Goal: Find specific page/section: Find specific page/section

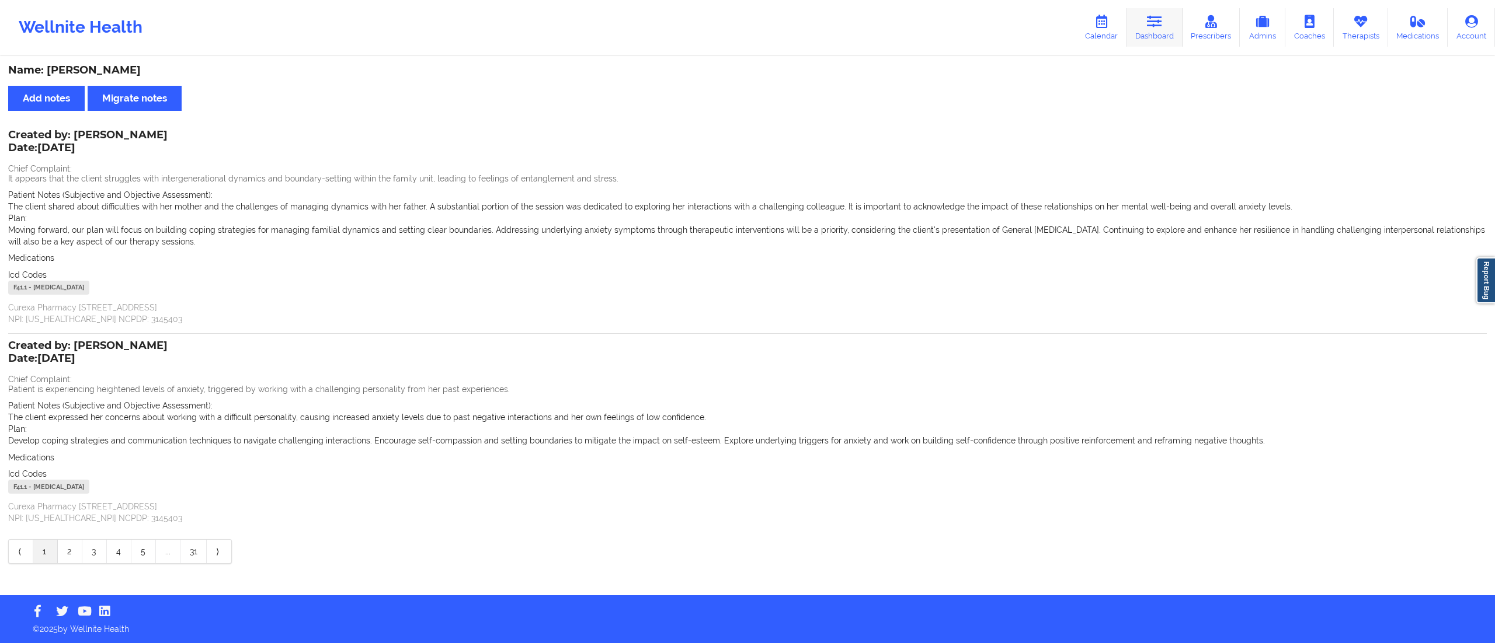
click at [1150, 32] on link "Dashboard" at bounding box center [1154, 27] width 56 height 39
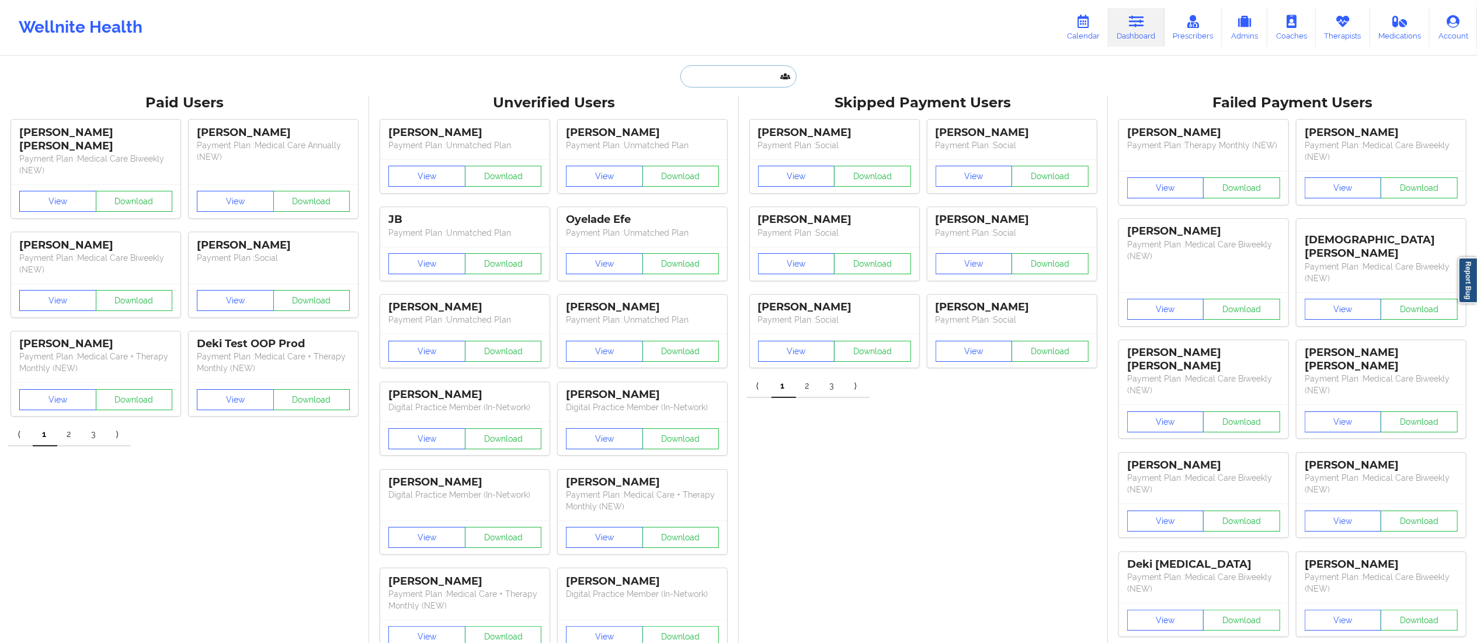
click at [760, 77] on input "text" at bounding box center [738, 76] width 116 height 22
paste input "Javon Bryan"
type input "Javon Bryan"
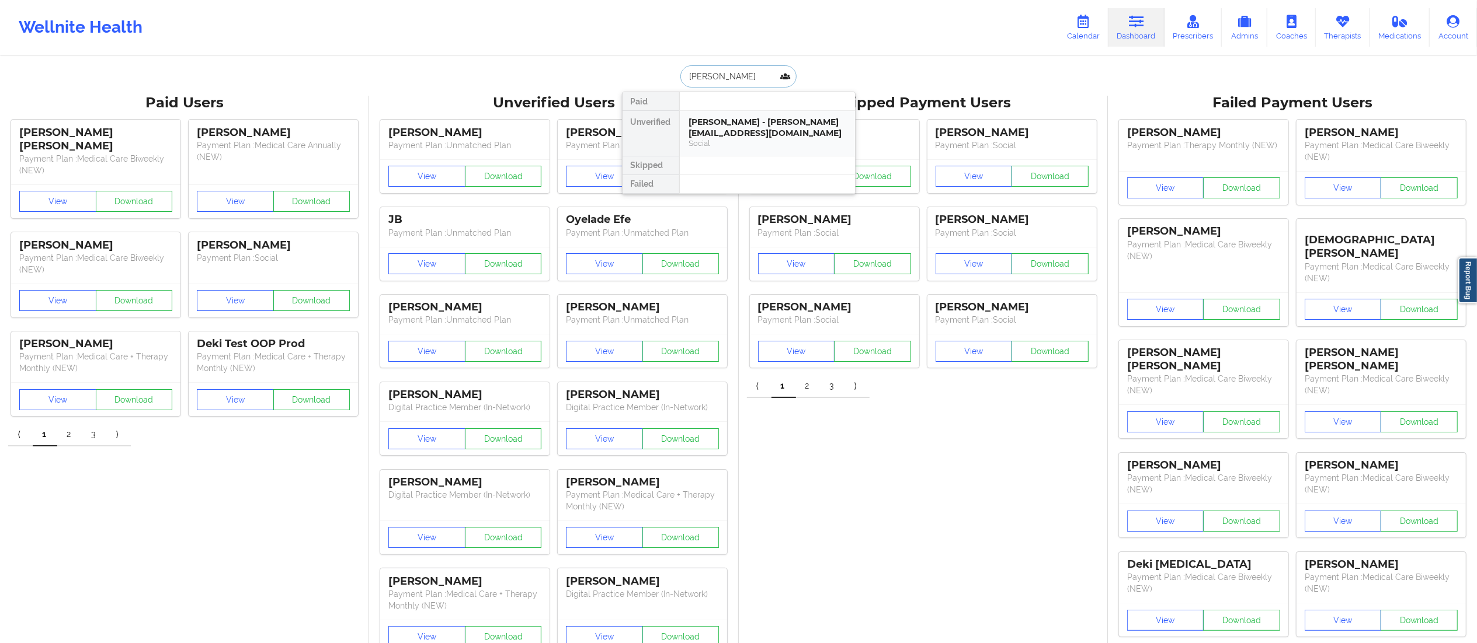
click at [726, 130] on div "Javon Bryan - bryanjavon@gmail.com" at bounding box center [767, 128] width 156 height 22
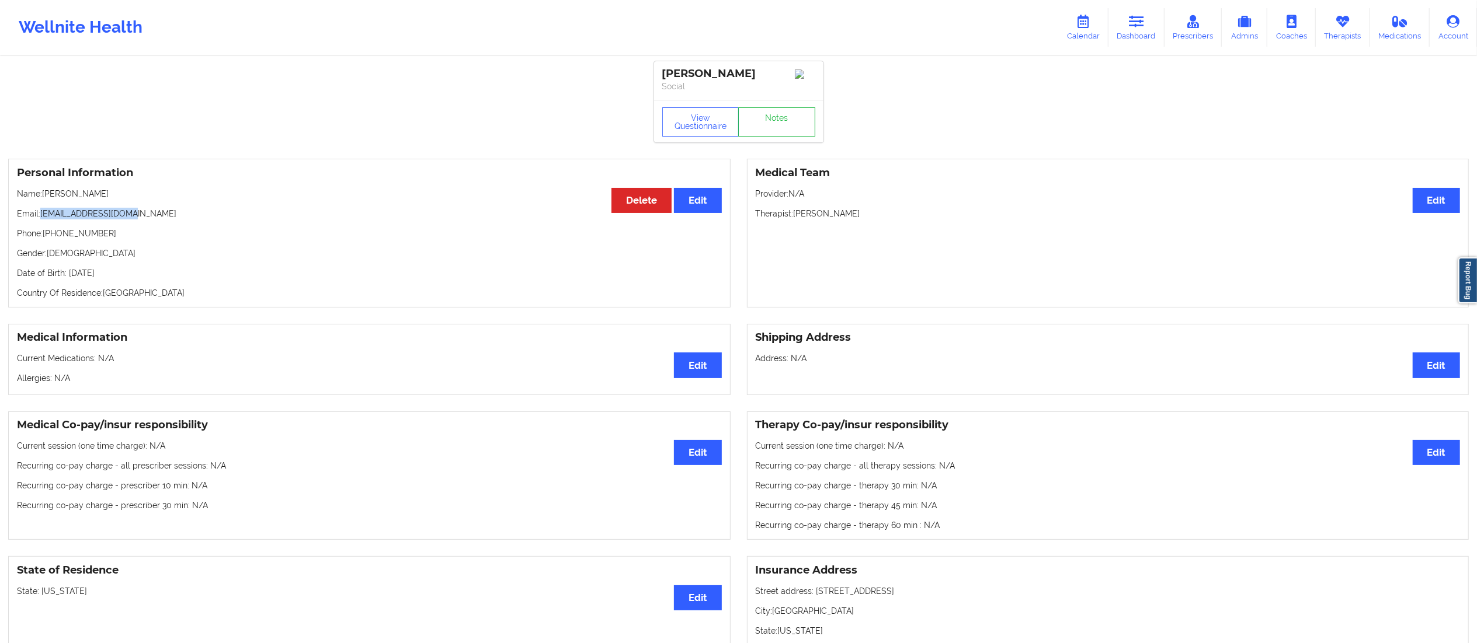
drag, startPoint x: 39, startPoint y: 216, endPoint x: 173, endPoint y: 217, distance: 134.9
click at [173, 217] on p "Email: bryanjavon@gmail.com" at bounding box center [369, 214] width 705 height 12
click at [173, 224] on div "Personal Information Edit Delete Name: Javon Bryan Email: bryanjavon@gmail.com …" at bounding box center [369, 233] width 722 height 149
drag, startPoint x: 41, startPoint y: 217, endPoint x: 160, endPoint y: 216, distance: 119.1
click at [160, 216] on p "Email: bryanjavon@gmail.com" at bounding box center [369, 214] width 705 height 12
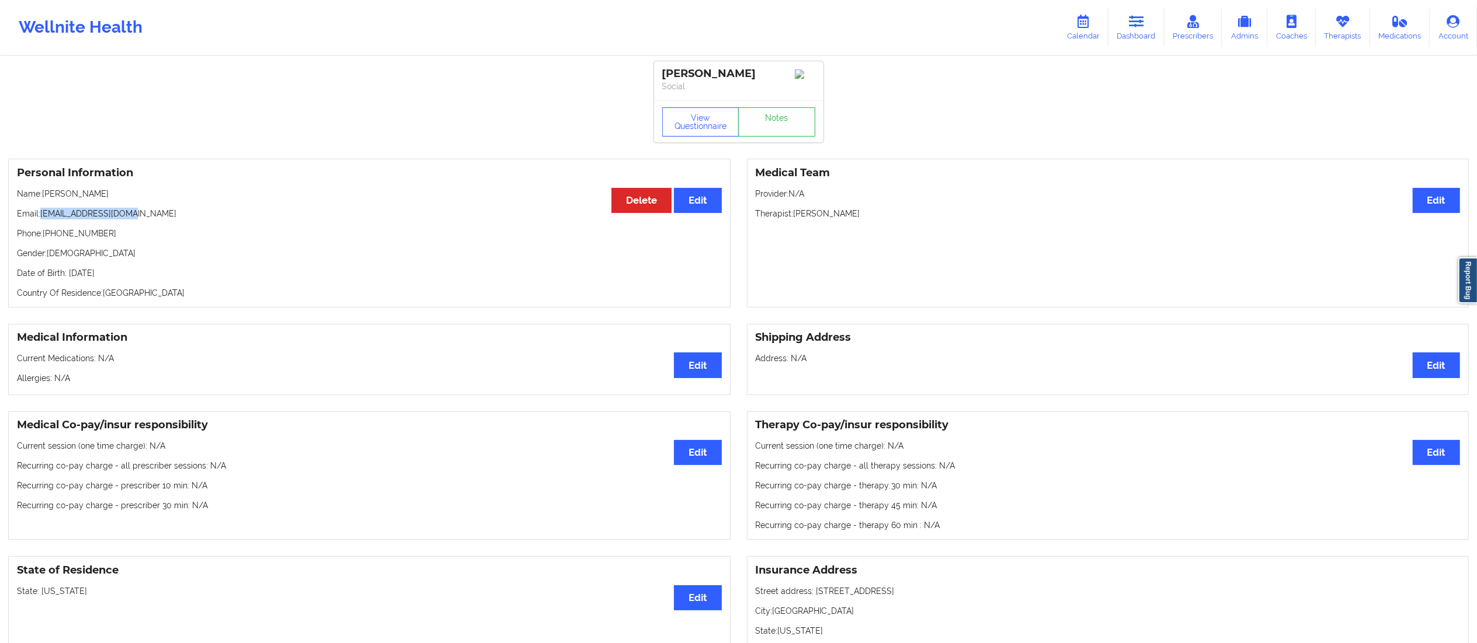
copy p "bryanjavon@gmail.com"
drag, startPoint x: 49, startPoint y: 237, endPoint x: 156, endPoint y: 238, distance: 107.4
click at [156, 238] on p "Phone: +1347-369-2816" at bounding box center [369, 234] width 705 height 12
copy p "1347-369-2816"
drag, startPoint x: 1136, startPoint y: 13, endPoint x: 1095, endPoint y: 40, distance: 48.9
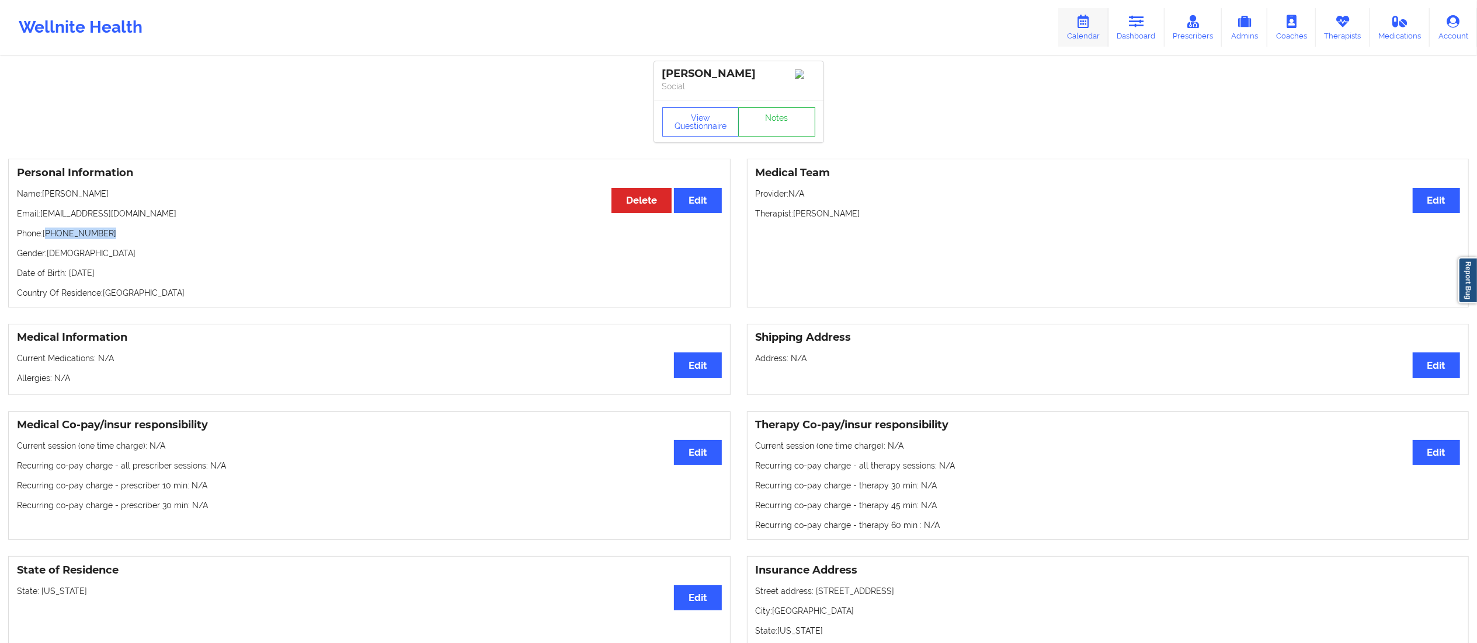
click at [1138, 11] on link "Dashboard" at bounding box center [1136, 27] width 56 height 39
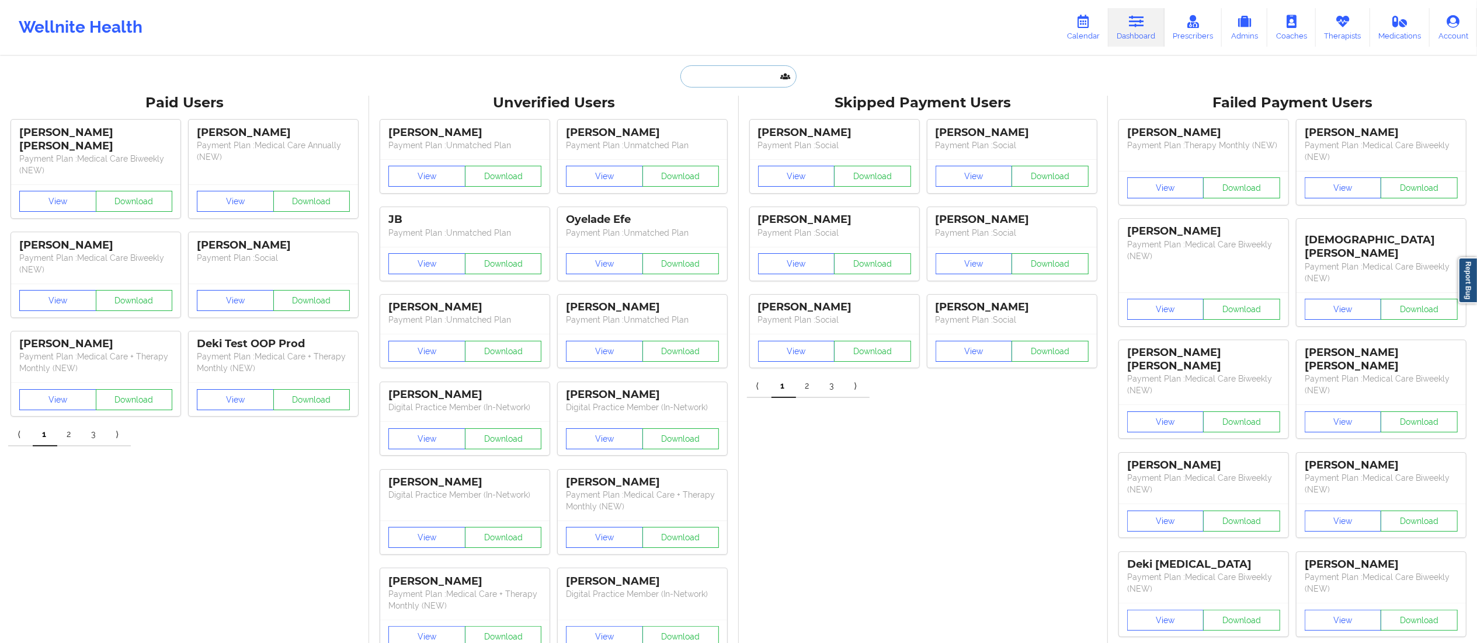
click at [698, 77] on input "text" at bounding box center [738, 76] width 116 height 22
paste input "erinaikens9@gmail.com"
type input "erinaikens9@gmail.com"
click at [779, 128] on div "Erin Aikens - erinaikens9@gmail.com" at bounding box center [767, 128] width 156 height 22
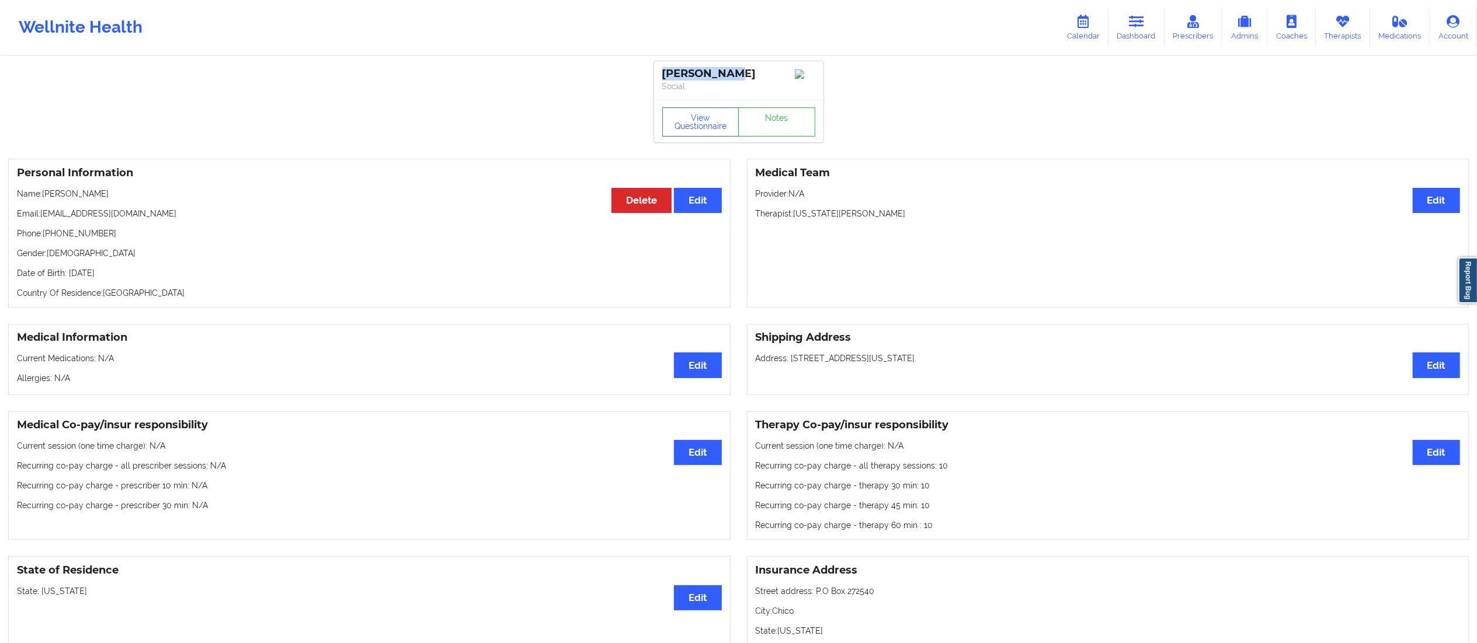
drag, startPoint x: 659, startPoint y: 76, endPoint x: 726, endPoint y: 76, distance: 67.7
click at [726, 76] on div "Erin Aikens Social" at bounding box center [738, 80] width 169 height 39
copy div "Erin Aikens"
